Goal: Information Seeking & Learning: Learn about a topic

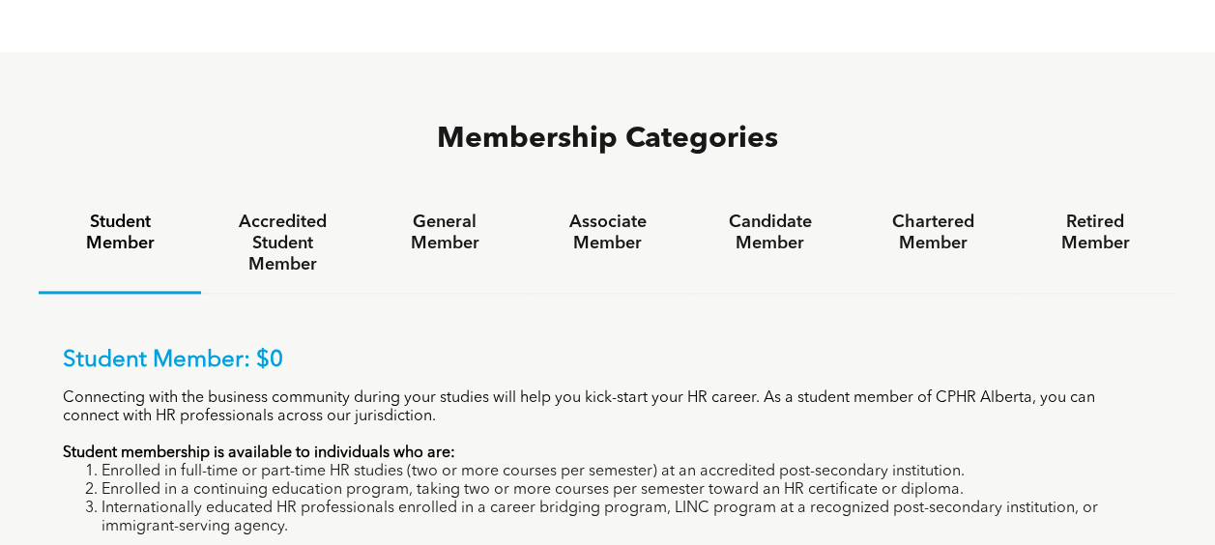
scroll to position [1257, 0]
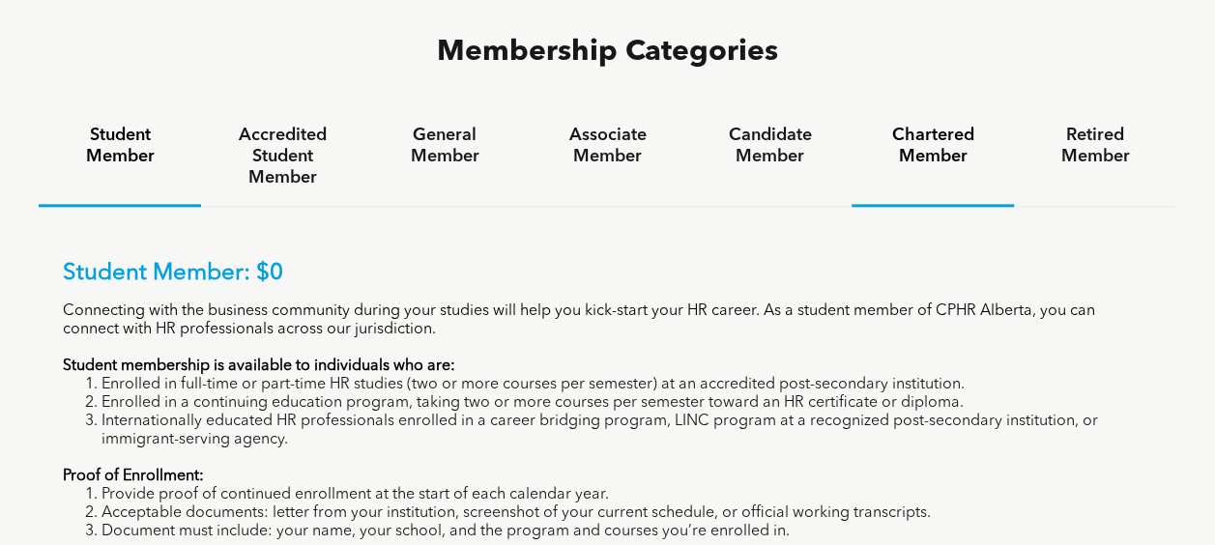
click at [957, 125] on h4 "Chartered Member" at bounding box center [933, 146] width 128 height 43
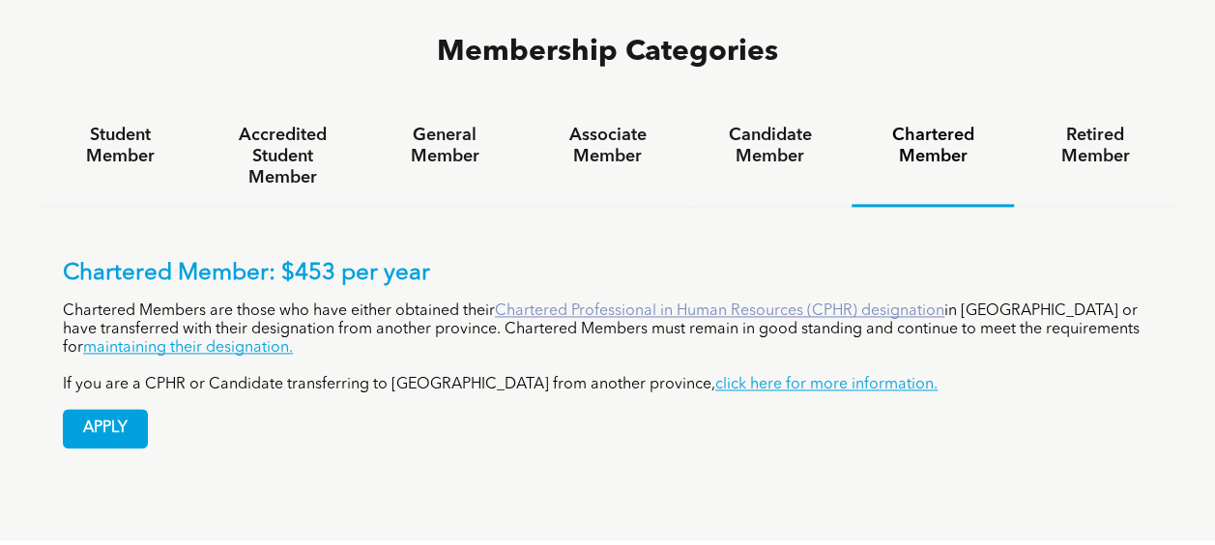
click at [621, 304] on link "Chartered Professional in Human Resources (CPHR) designation" at bounding box center [720, 311] width 450 height 15
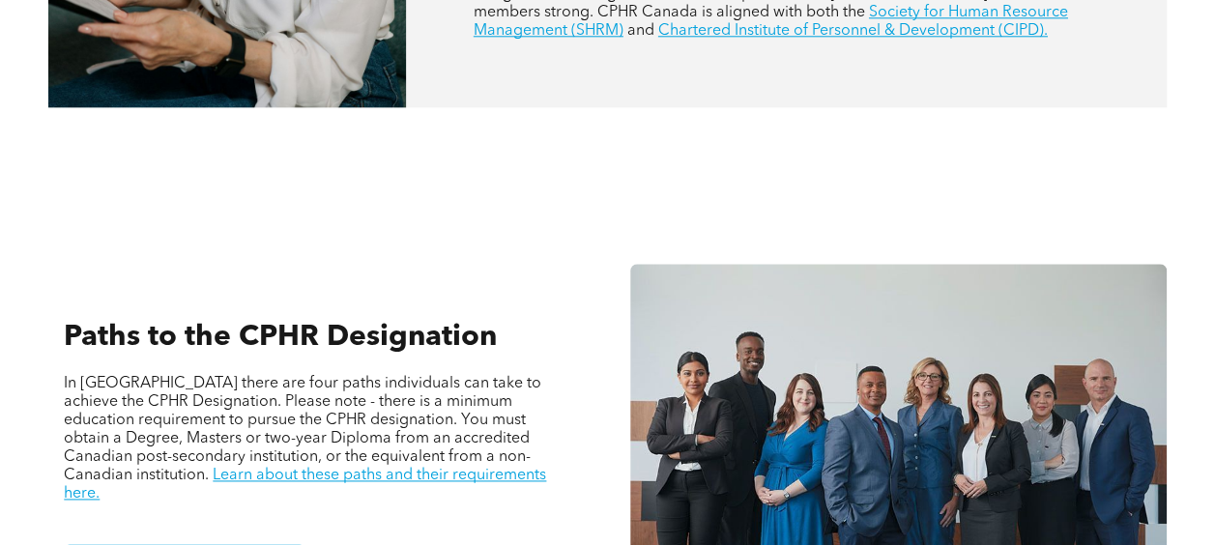
scroll to position [870, 0]
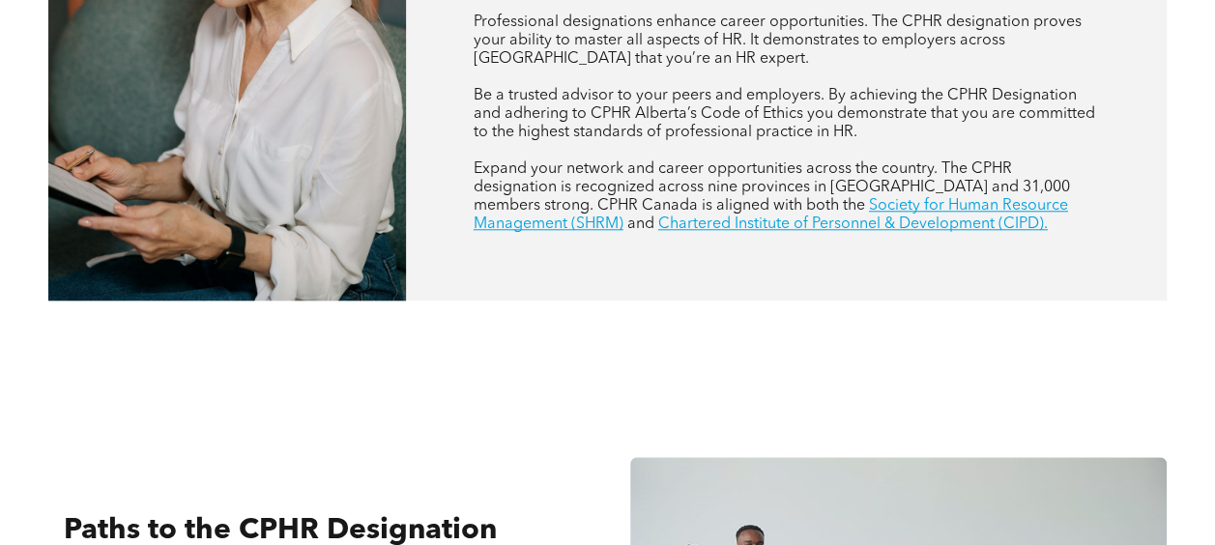
click at [822, 340] on div "CPHR DESIGNATION Why should you pursue the CPHR Designation? Professional desig…" at bounding box center [607, 56] width 1215 height 586
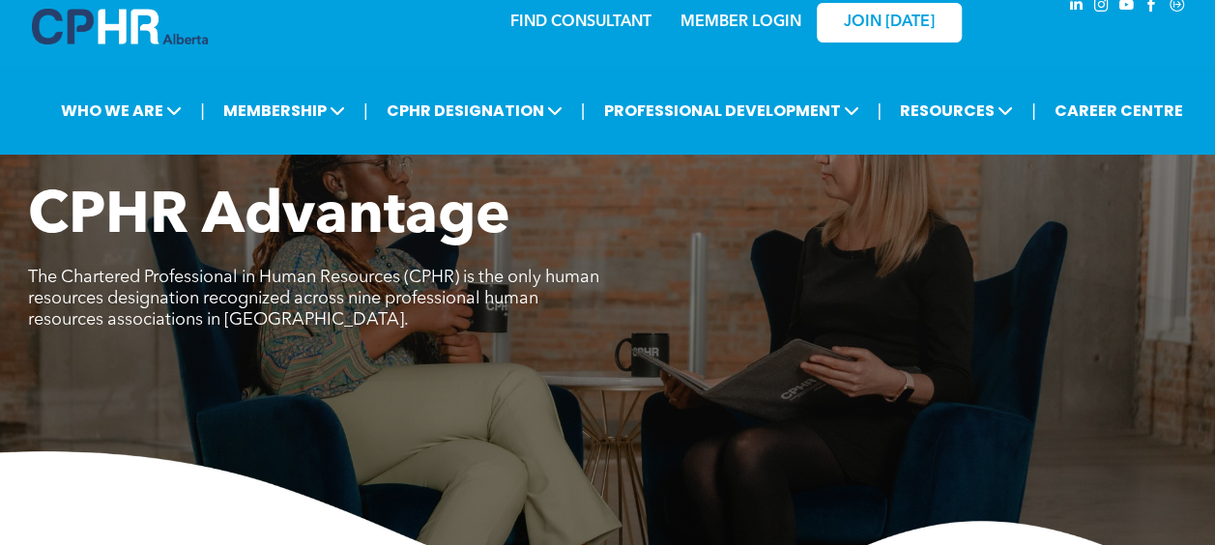
scroll to position [0, 0]
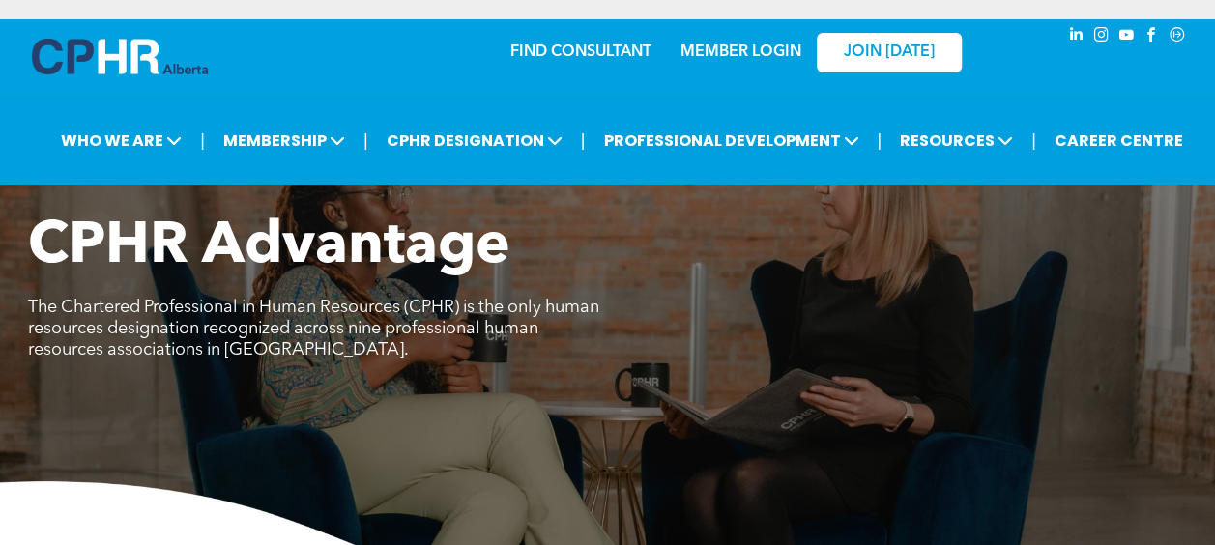
click at [754, 60] on link "MEMBER LOGIN" at bounding box center [741, 51] width 121 height 15
